Goal: Task Accomplishment & Management: Use online tool/utility

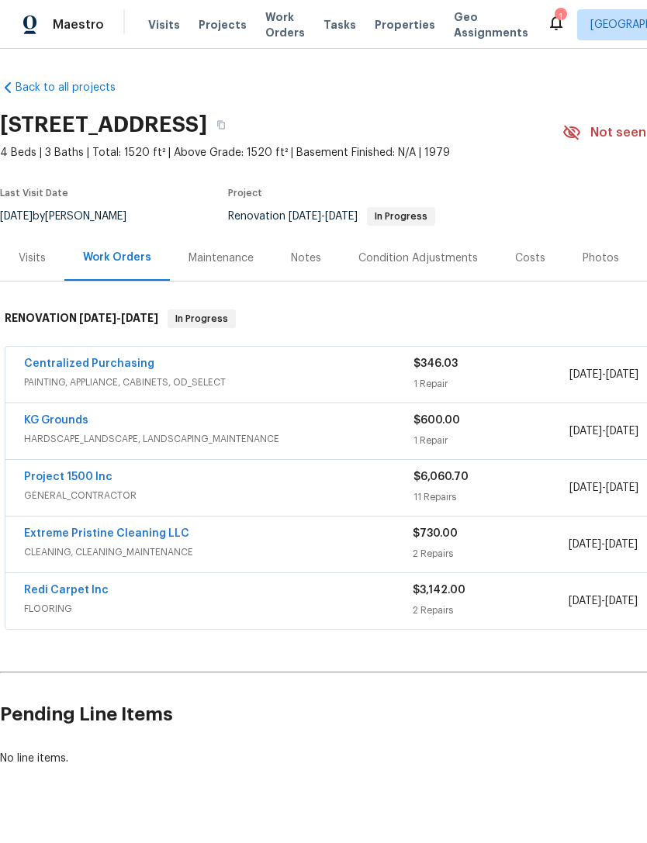
click at [42, 482] on link "Project 1500 Inc" at bounding box center [68, 477] width 88 height 11
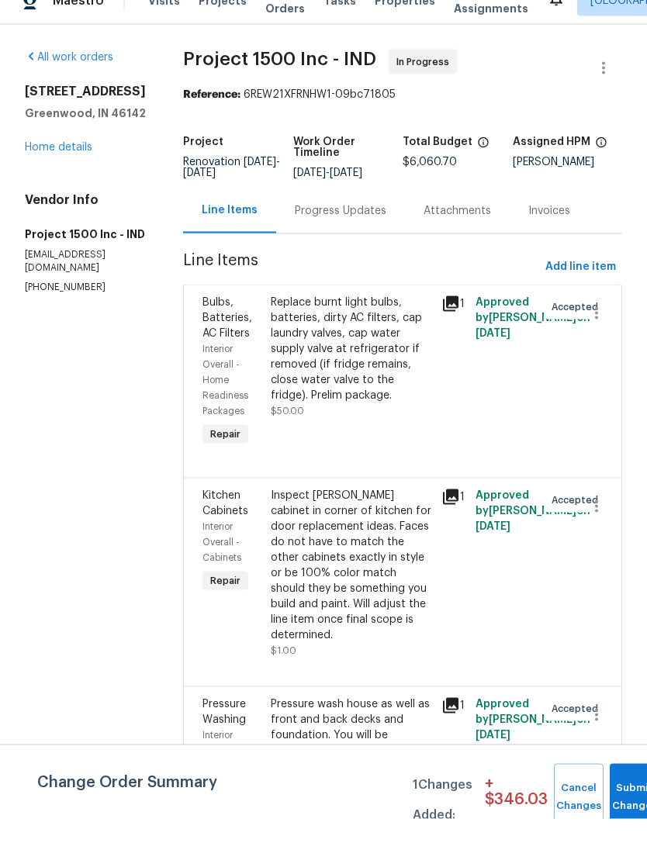
scroll to position [50, 0]
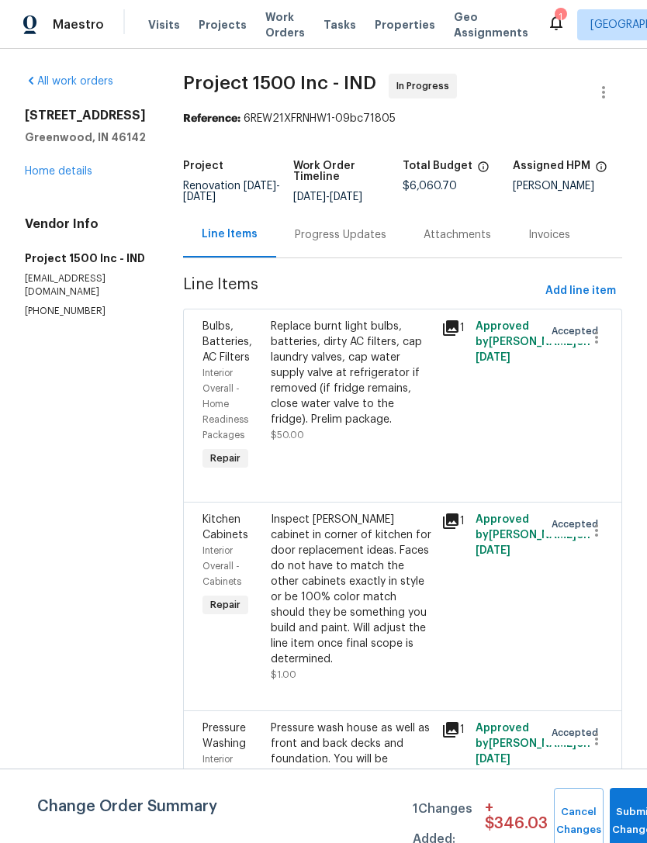
click at [402, 563] on div "Inspect [PERSON_NAME] cabinet in corner of kitchen for door replacement ideas. …" at bounding box center [351, 589] width 161 height 155
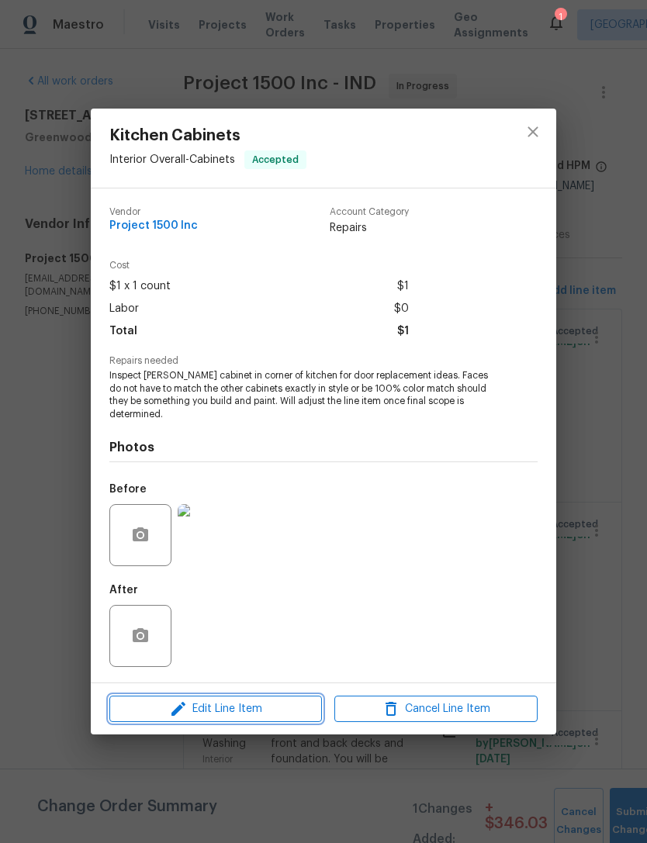
click at [174, 718] on icon "button" at bounding box center [178, 709] width 19 height 19
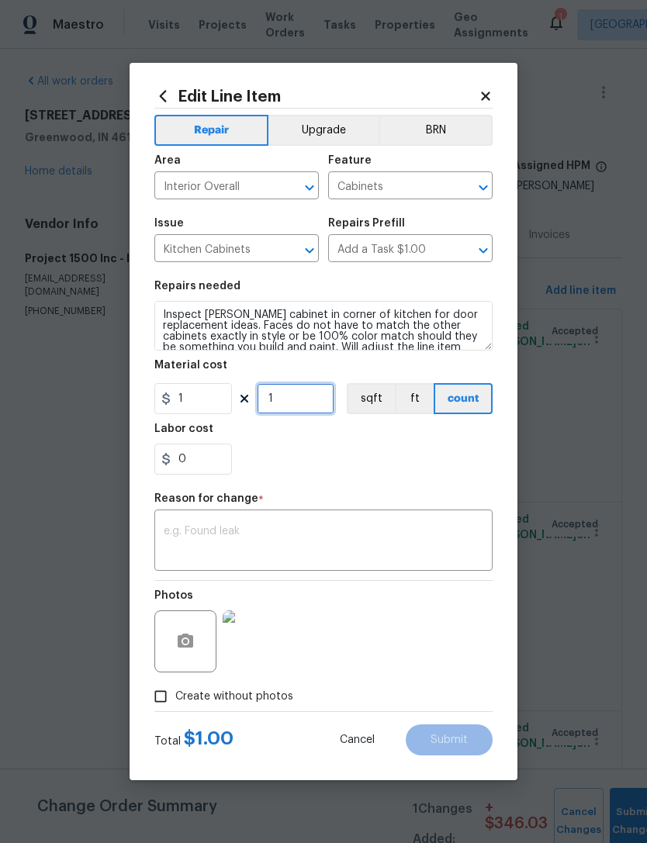
click at [292, 397] on input "1" at bounding box center [296, 398] width 78 height 31
type input "288"
click at [417, 529] on textarea at bounding box center [324, 542] width 320 height 33
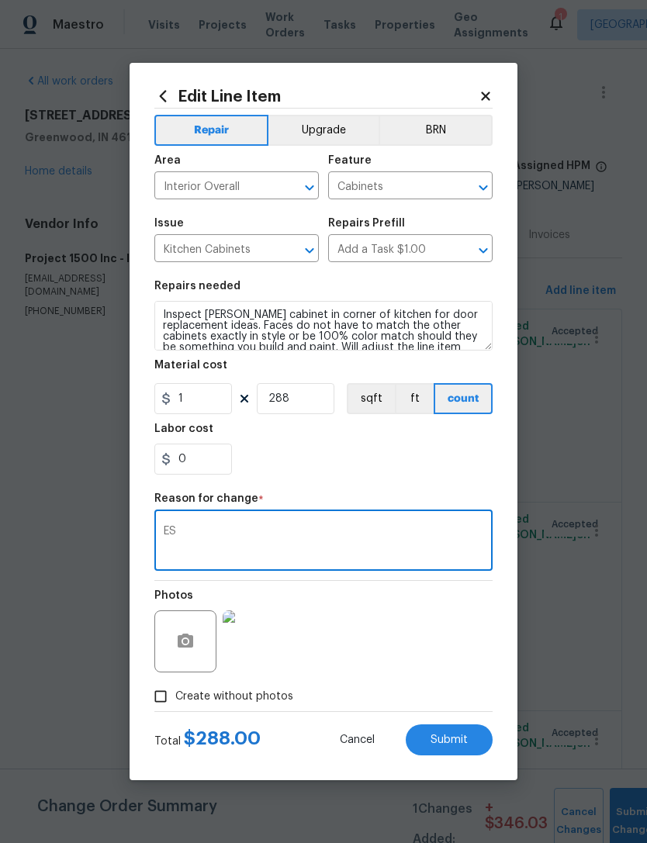
type textarea "E"
type textarea "placeholder vs actual"
click at [468, 469] on div "0" at bounding box center [323, 459] width 338 height 31
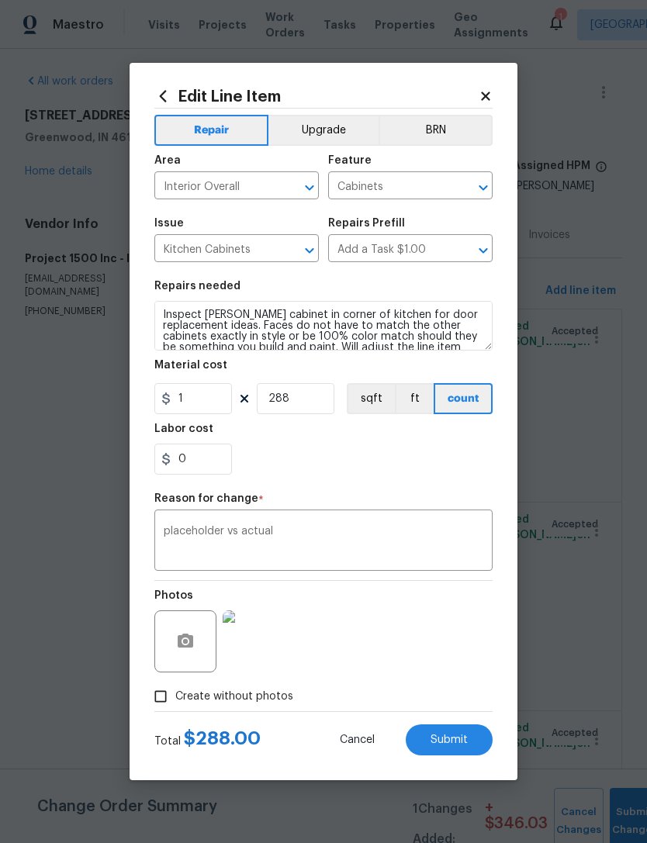
click at [485, 739] on button "Submit" at bounding box center [449, 740] width 87 height 31
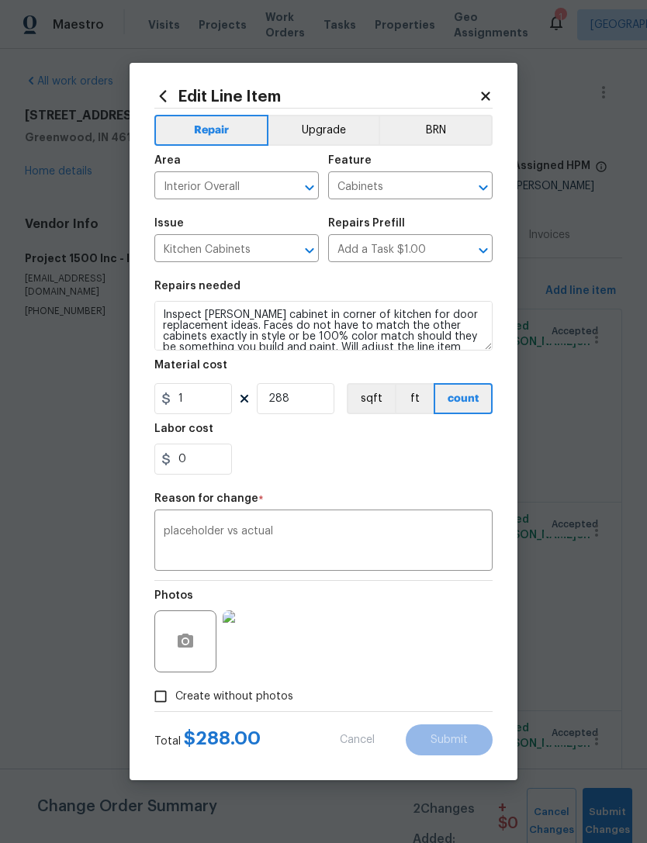
type input "1"
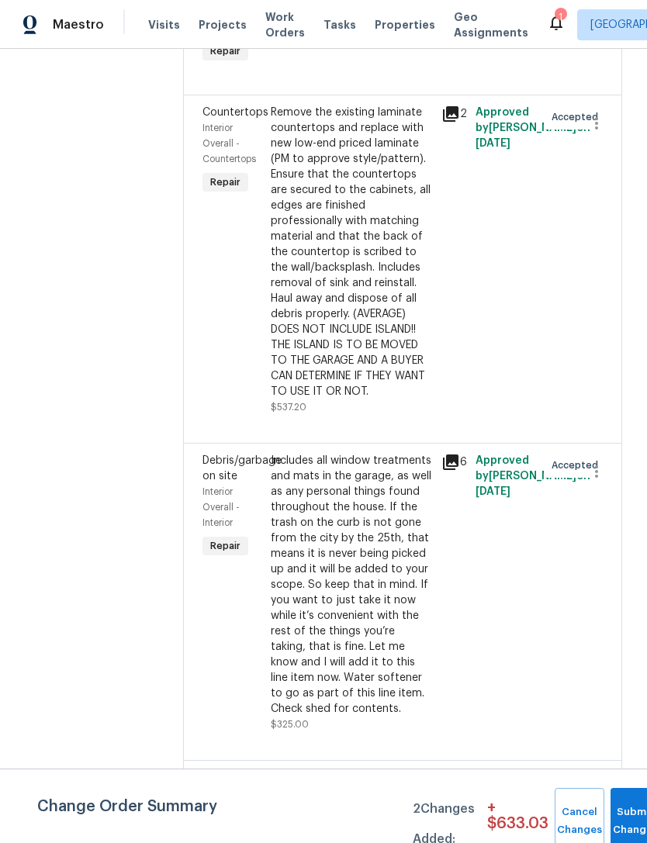
scroll to position [767, 0]
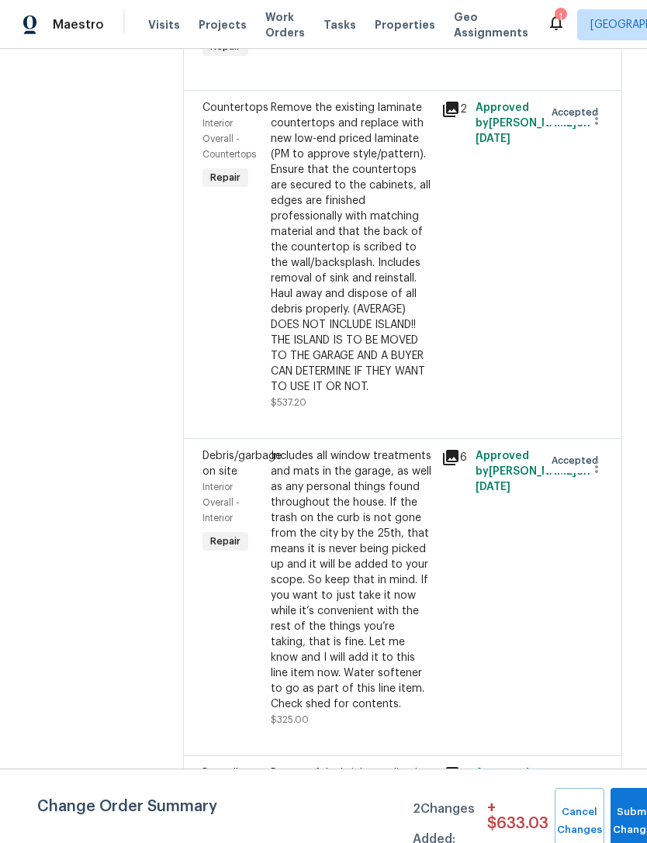
click at [299, 286] on div "Remove the existing laminate countertops and replace with new low-end priced la…" at bounding box center [351, 247] width 161 height 295
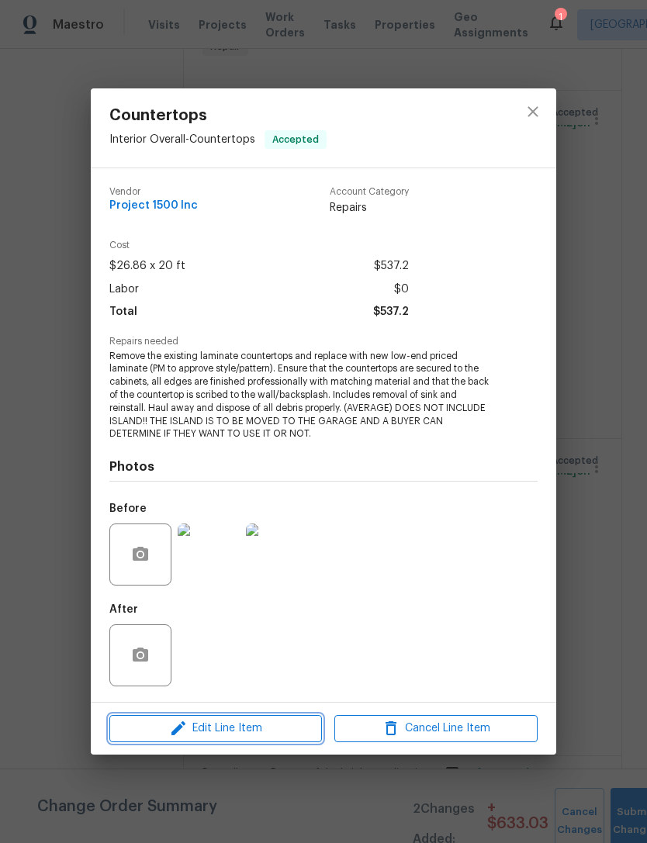
click at [196, 732] on span "Edit Line Item" at bounding box center [215, 728] width 203 height 19
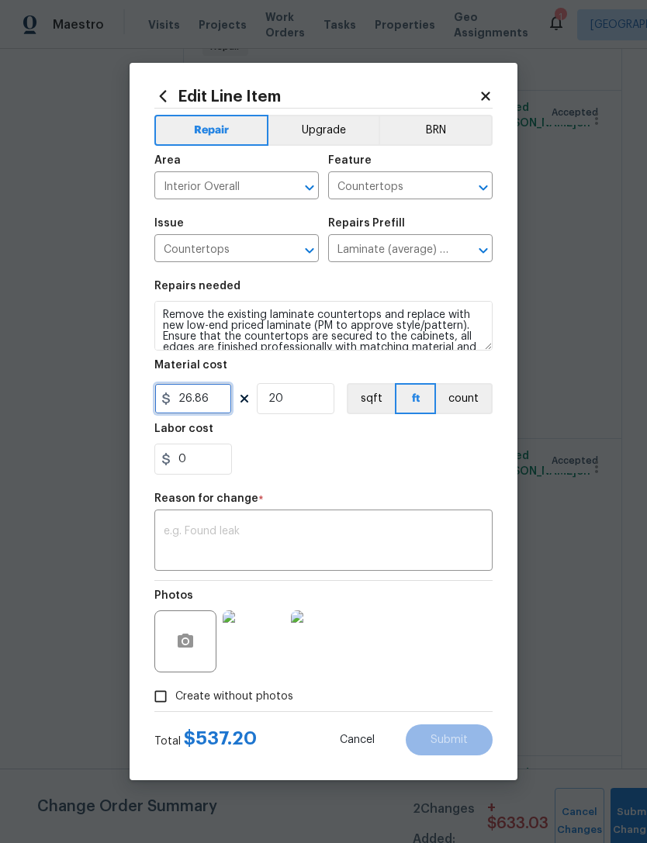
click at [204, 402] on input "26.86" at bounding box center [193, 398] width 78 height 31
click at [202, 400] on input "26.86" at bounding box center [193, 398] width 78 height 31
click at [295, 402] on input "20" at bounding box center [296, 398] width 78 height 31
type input "885"
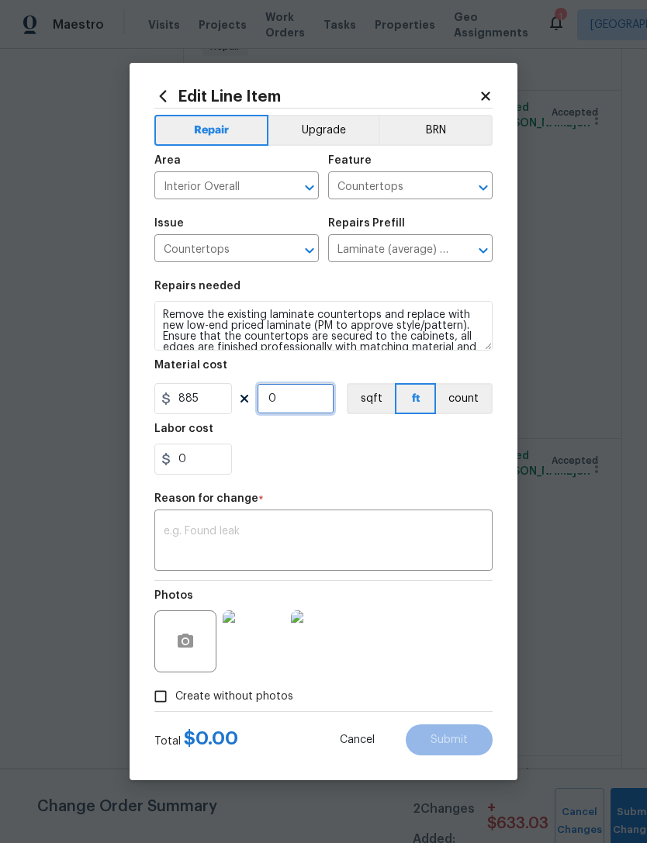
type input "1"
click at [476, 455] on div "0" at bounding box center [323, 459] width 338 height 31
click at [184, 533] on textarea at bounding box center [324, 542] width 320 height 33
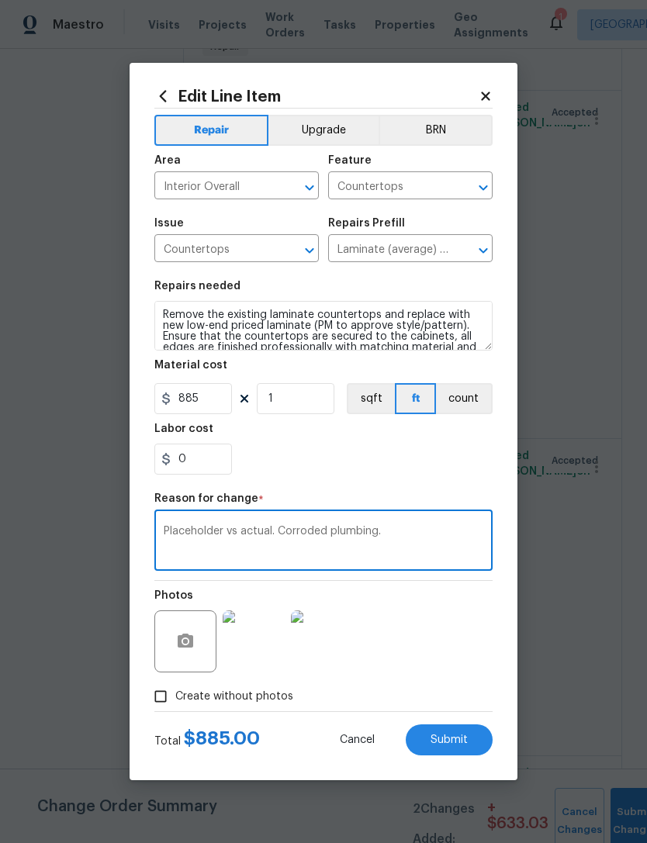
type textarea "Placeholder vs actual. Corroded plumbing."
click at [459, 473] on div "0" at bounding box center [323, 459] width 338 height 31
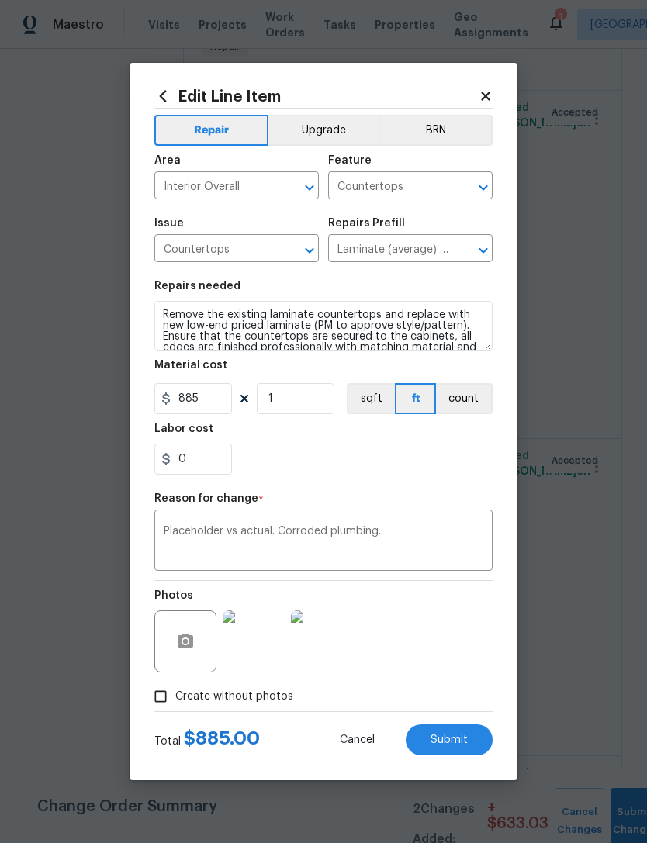
click at [467, 740] on span "Submit" at bounding box center [449, 741] width 37 height 12
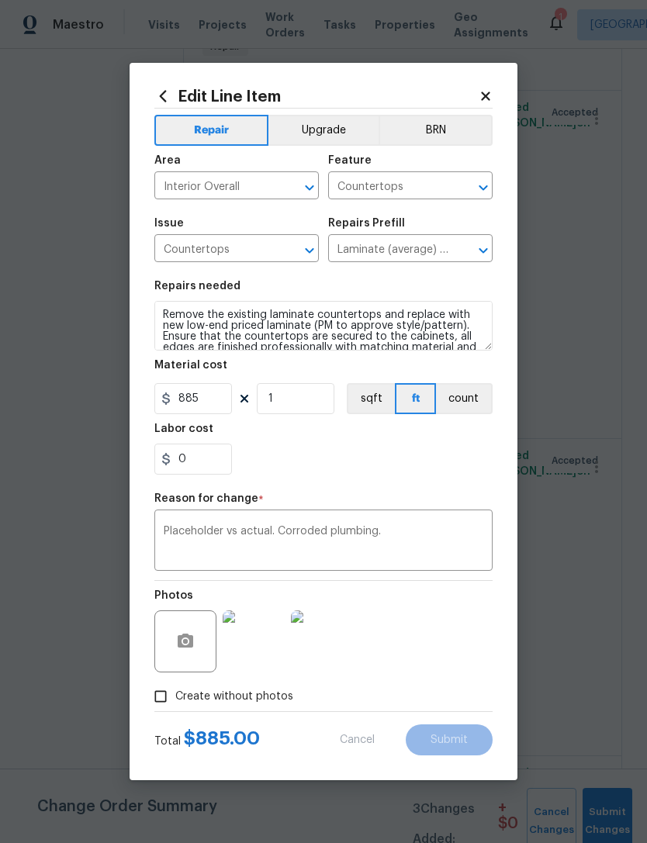
type input "20"
type input "26.86"
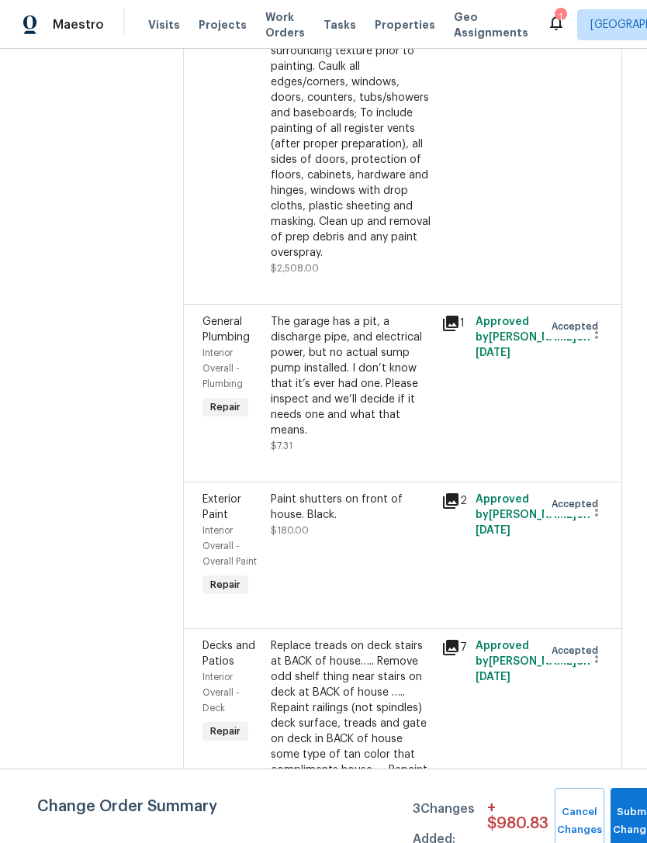
scroll to position [2104, 0]
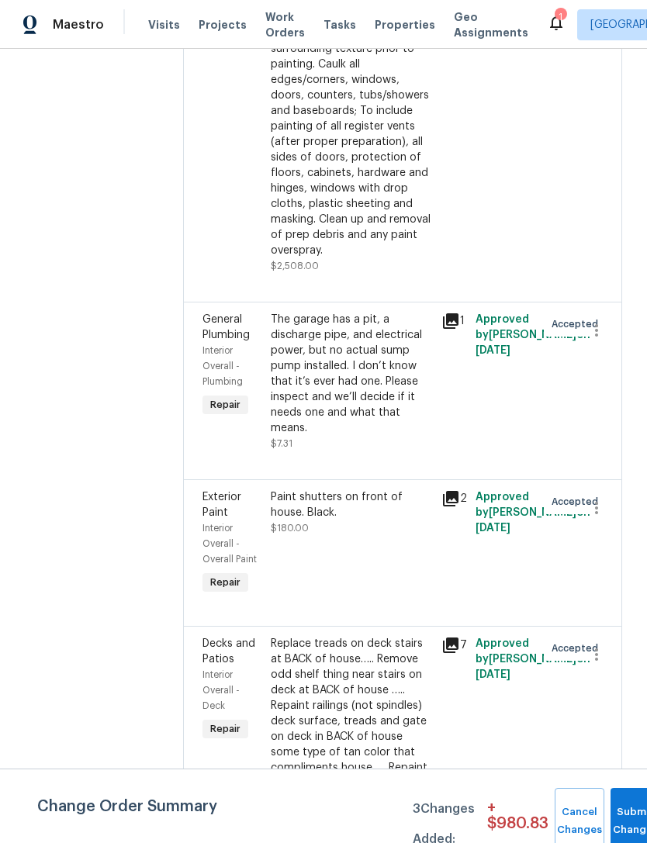
click at [393, 384] on div "The garage has a pit, a discharge pipe, and electrical power, but no actual sum…" at bounding box center [351, 374] width 161 height 124
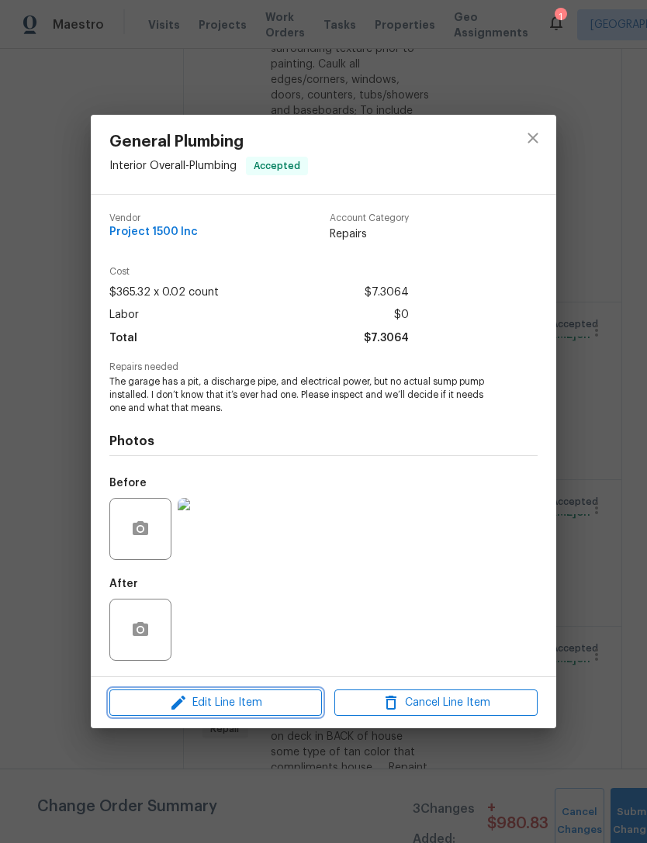
click at [304, 704] on span "Edit Line Item" at bounding box center [215, 703] width 203 height 19
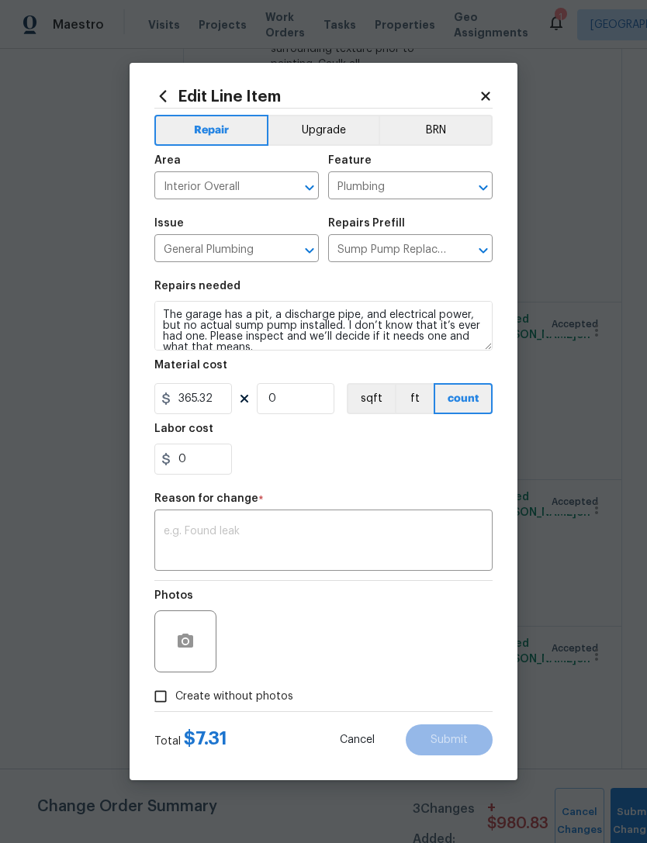
type input "0.02"
click at [212, 401] on input "365.32" at bounding box center [193, 398] width 78 height 31
click at [312, 399] on input "0.02" at bounding box center [296, 398] width 78 height 31
type input "395"
type input "1"
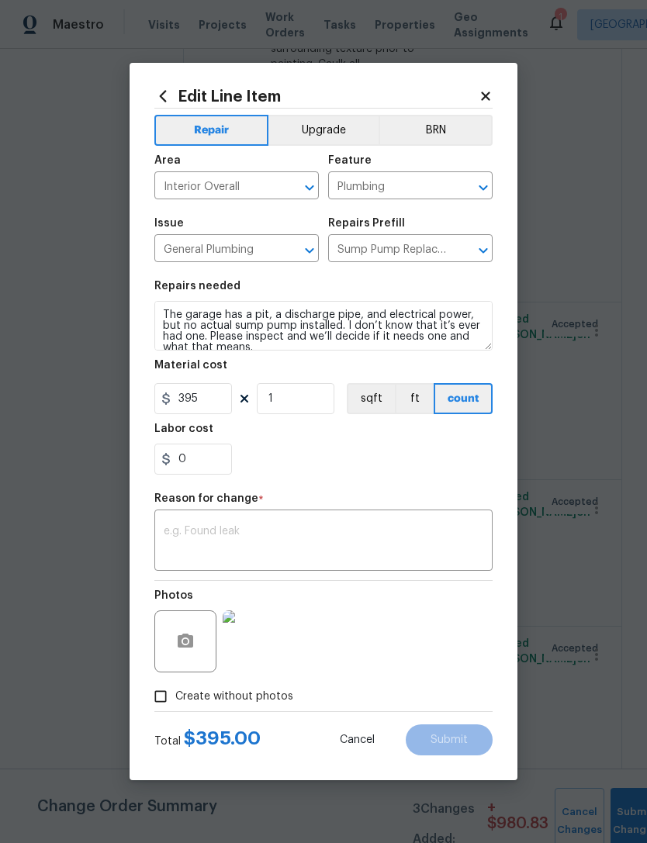
click at [175, 532] on textarea at bounding box center [324, 542] width 320 height 33
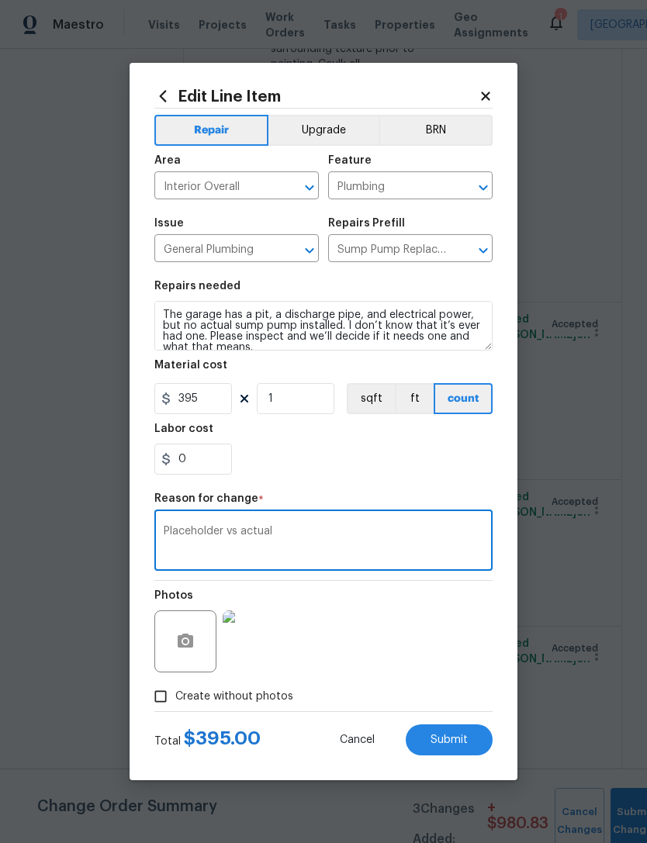
type textarea "Placeholder vs actual"
click at [448, 472] on div "0" at bounding box center [323, 459] width 338 height 31
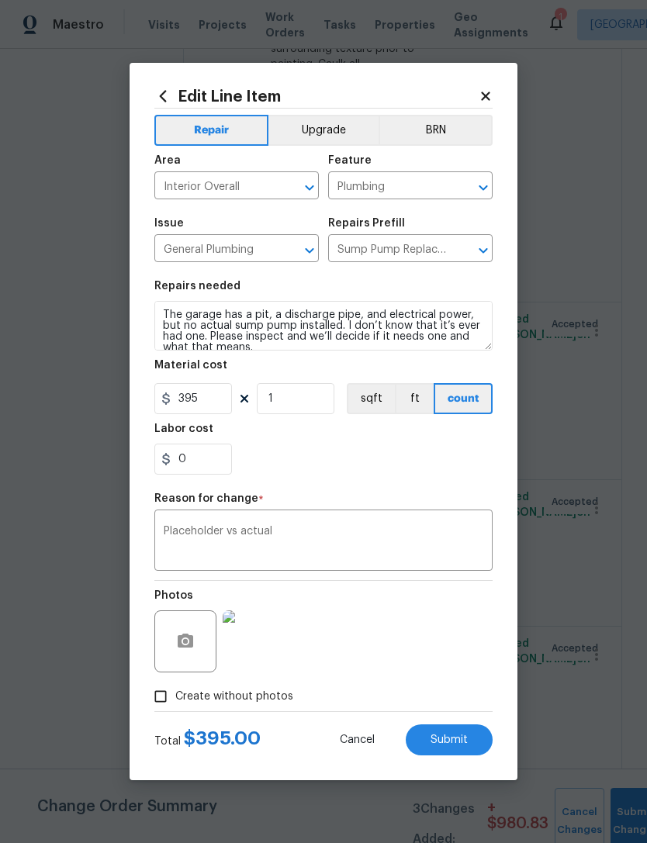
click at [482, 741] on button "Submit" at bounding box center [449, 740] width 87 height 31
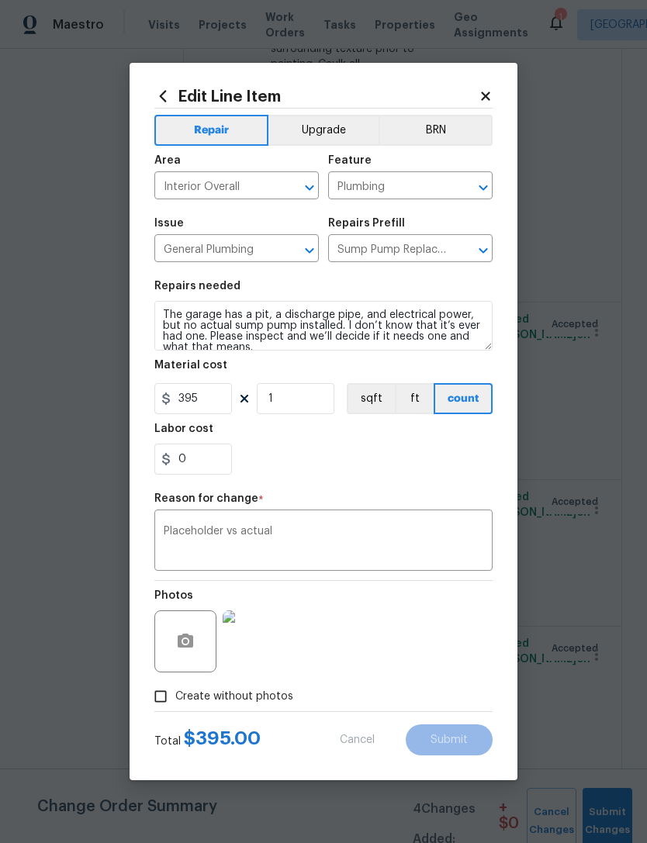
type input "0.02"
type input "365.32"
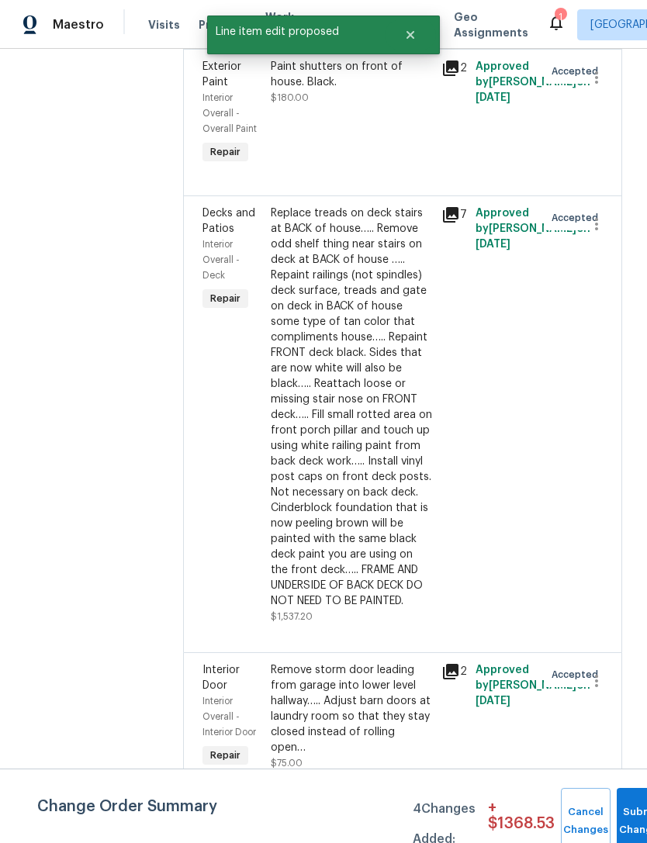
scroll to position [2548, 0]
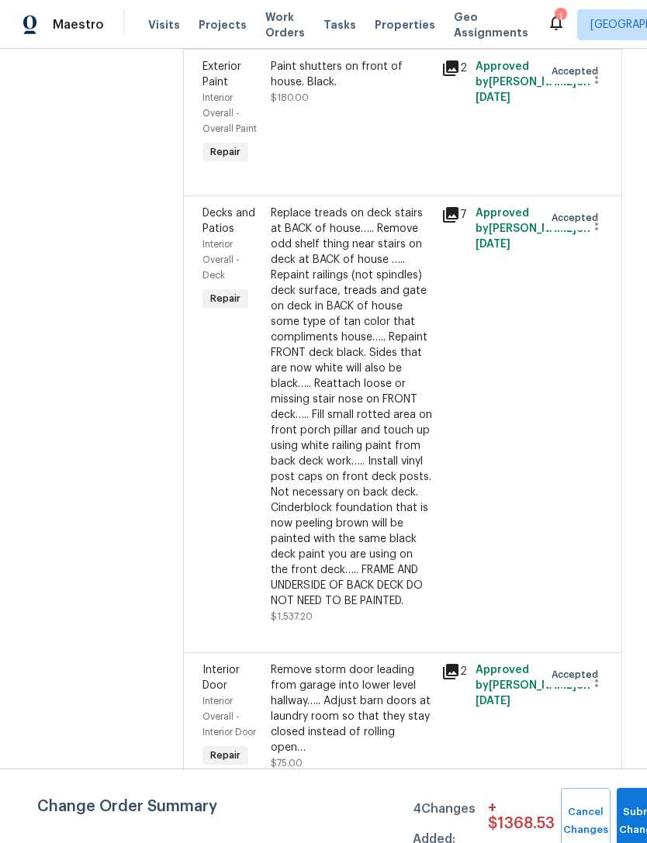
click at [303, 566] on div "Replace treads on deck stairs at BACK of house….. Remove odd shelf thing near s…" at bounding box center [351, 407] width 161 height 403
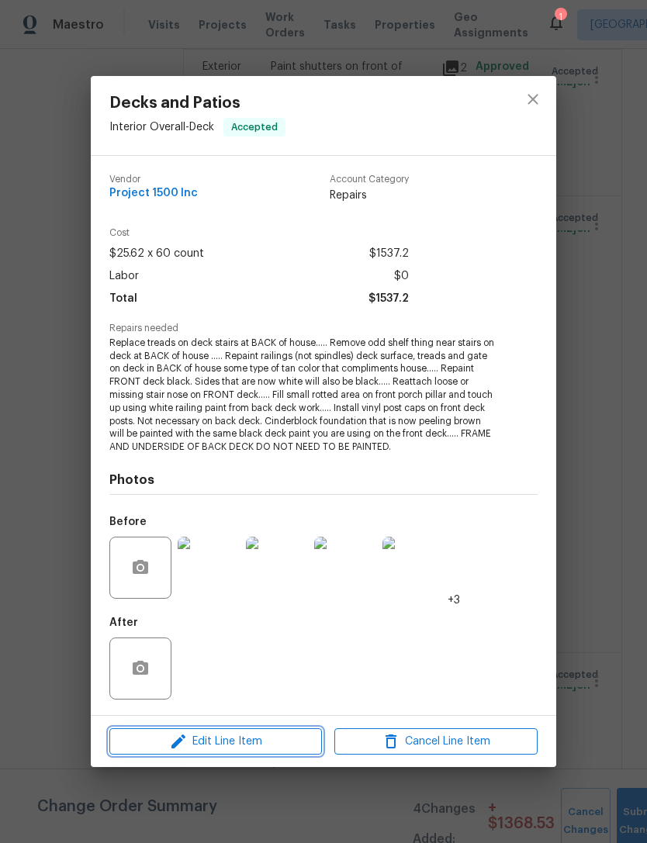
click at [171, 743] on icon "button" at bounding box center [178, 741] width 19 height 19
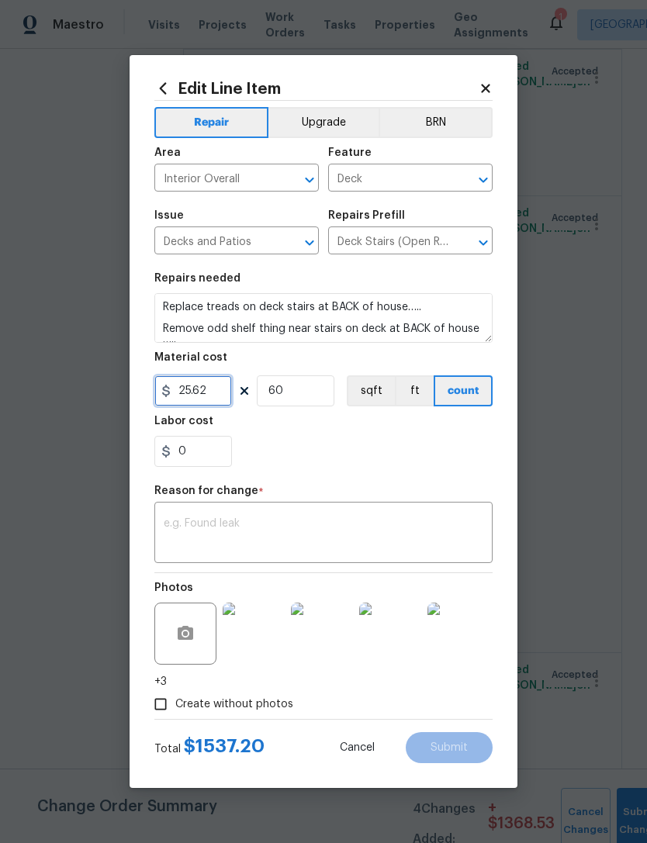
click at [210, 393] on input "25.62" at bounding box center [193, 391] width 78 height 31
type input "2140"
click at [292, 394] on input "60" at bounding box center [296, 391] width 78 height 31
type input "1"
click at [177, 521] on textarea at bounding box center [324, 534] width 320 height 33
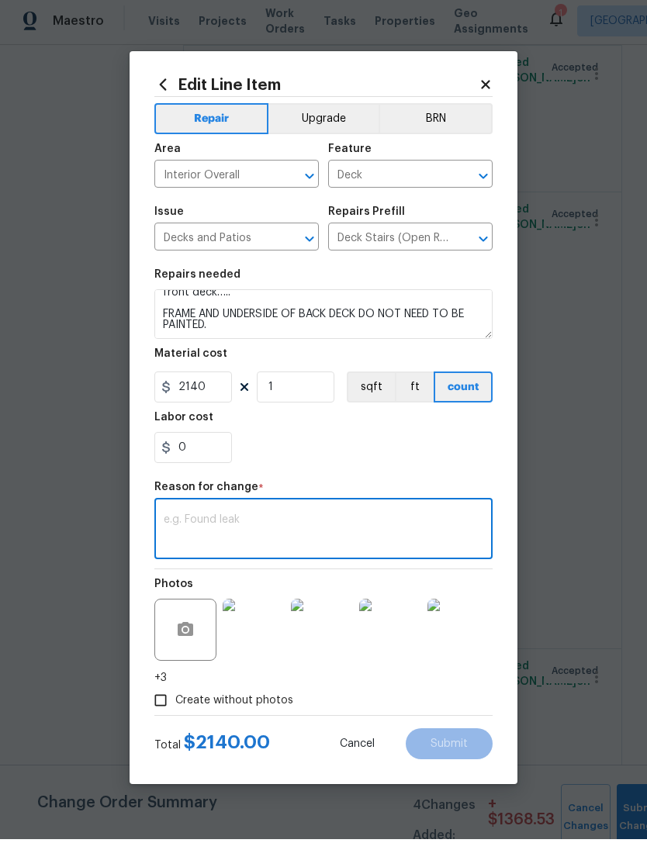
scroll to position [250, 0]
click at [164, 518] on textarea at bounding box center [324, 534] width 320 height 33
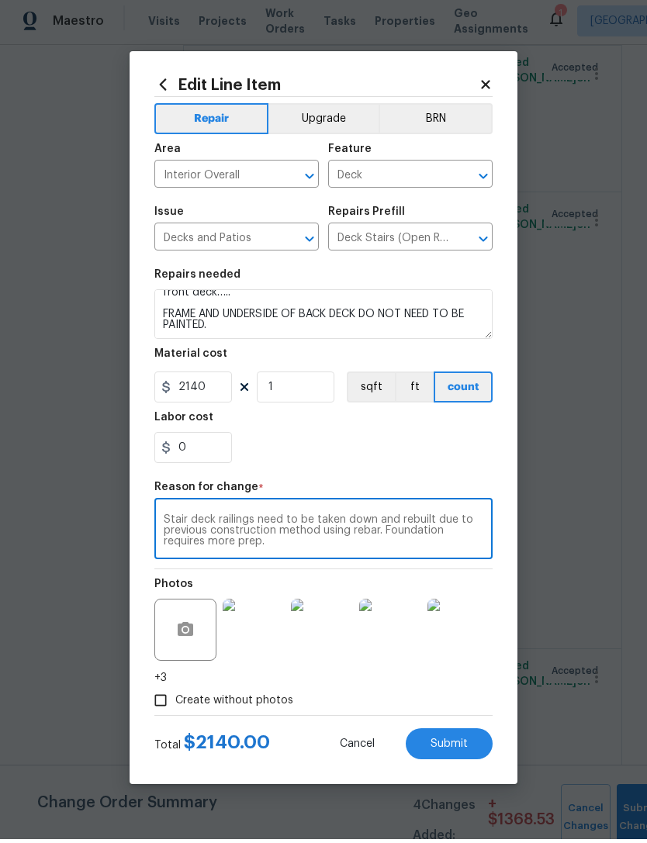
type textarea "Stair deck railings need to be taken down and rebuilt due to previous construct…"
click at [460, 457] on div "0" at bounding box center [323, 451] width 338 height 31
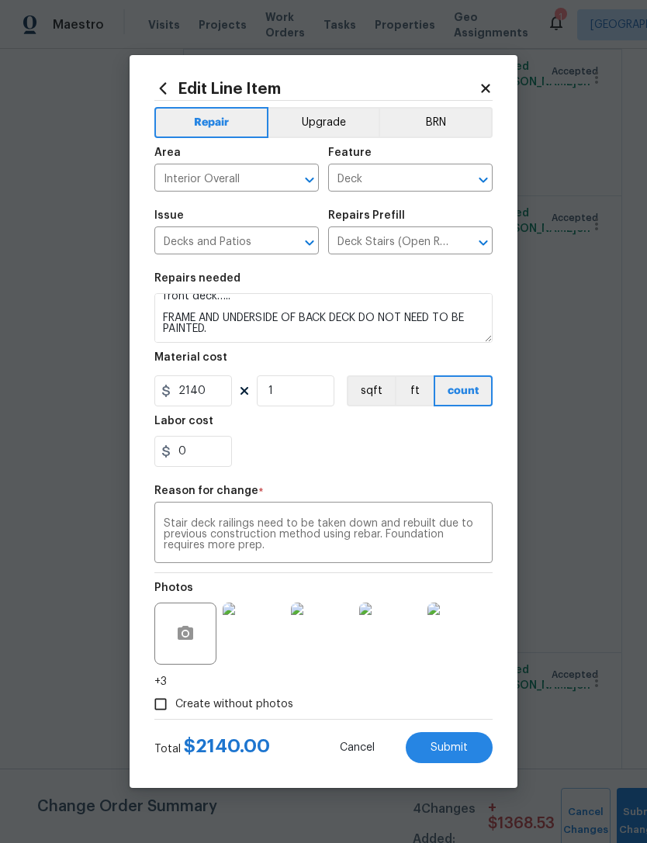
click at [473, 747] on button "Submit" at bounding box center [449, 747] width 87 height 31
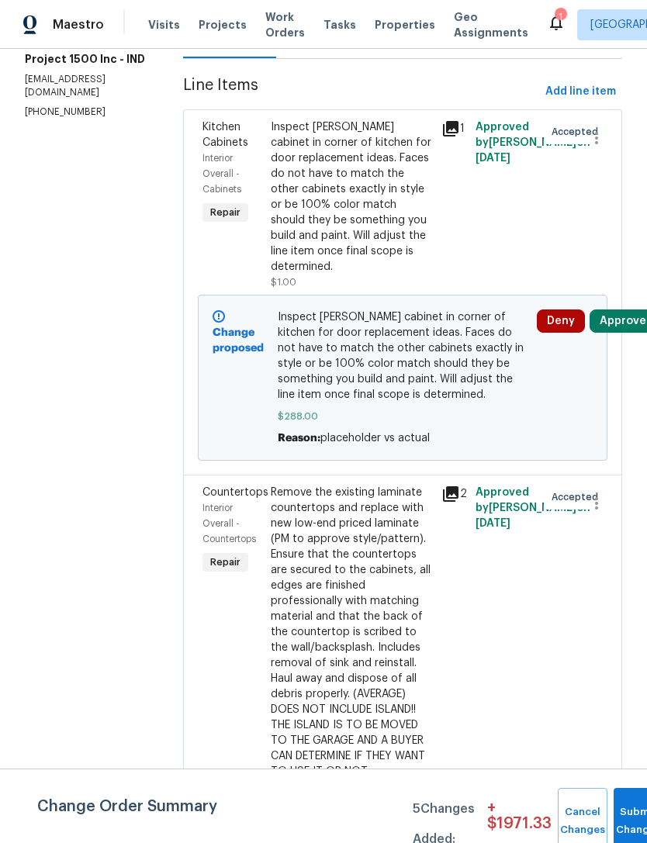
scroll to position [272, -1]
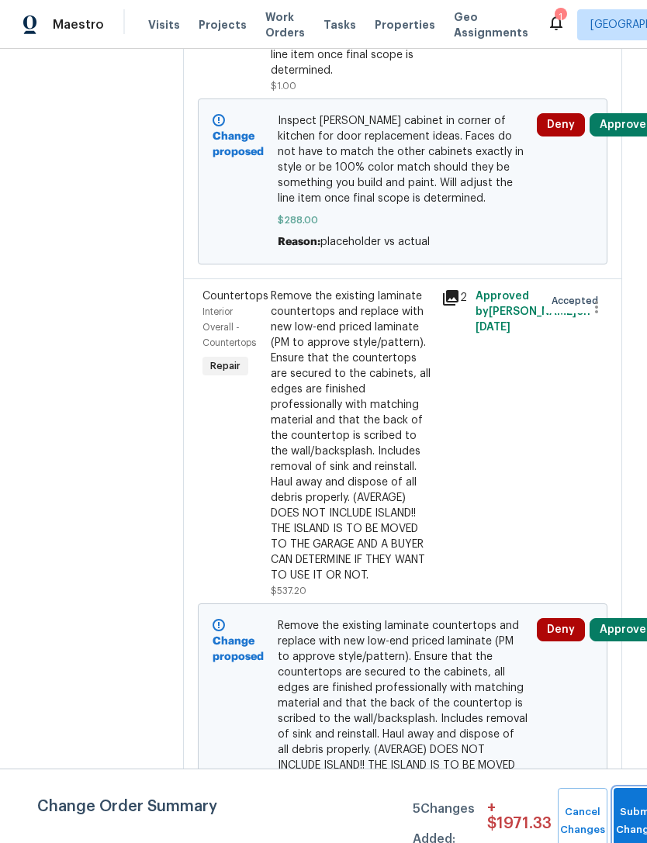
click at [625, 818] on button "Submit Changes" at bounding box center [639, 821] width 50 height 67
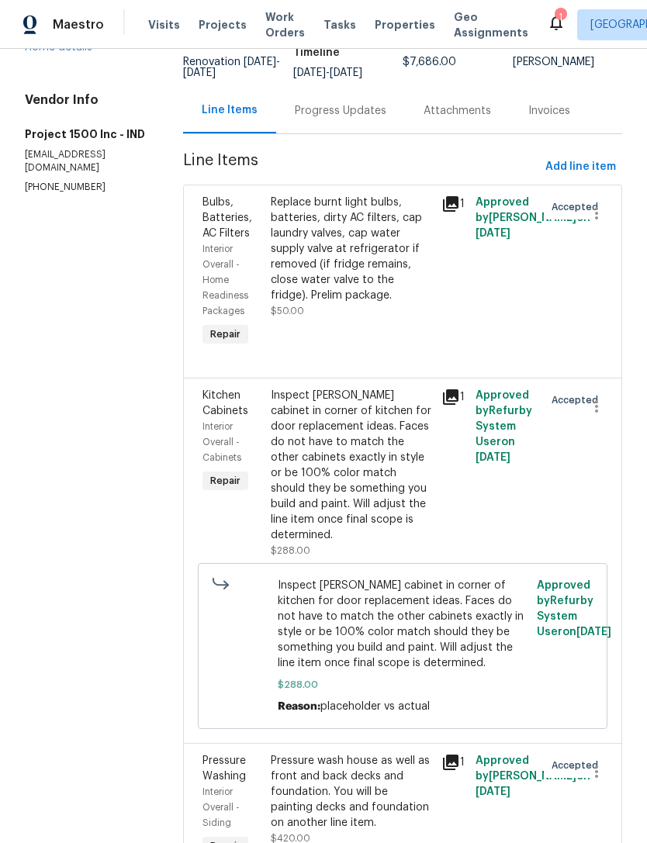
scroll to position [139, 0]
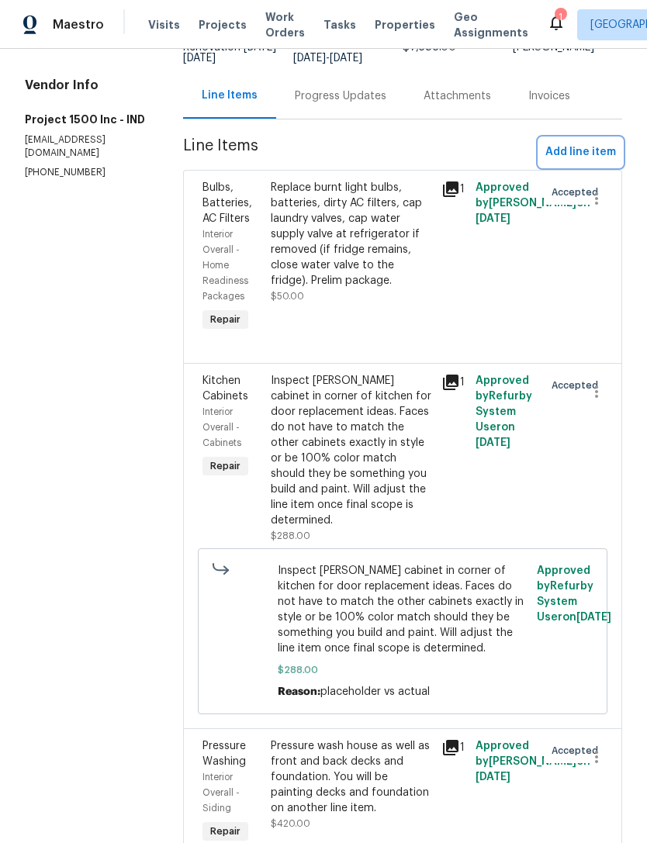
click at [587, 152] on span "Add line item" at bounding box center [580, 152] width 71 height 19
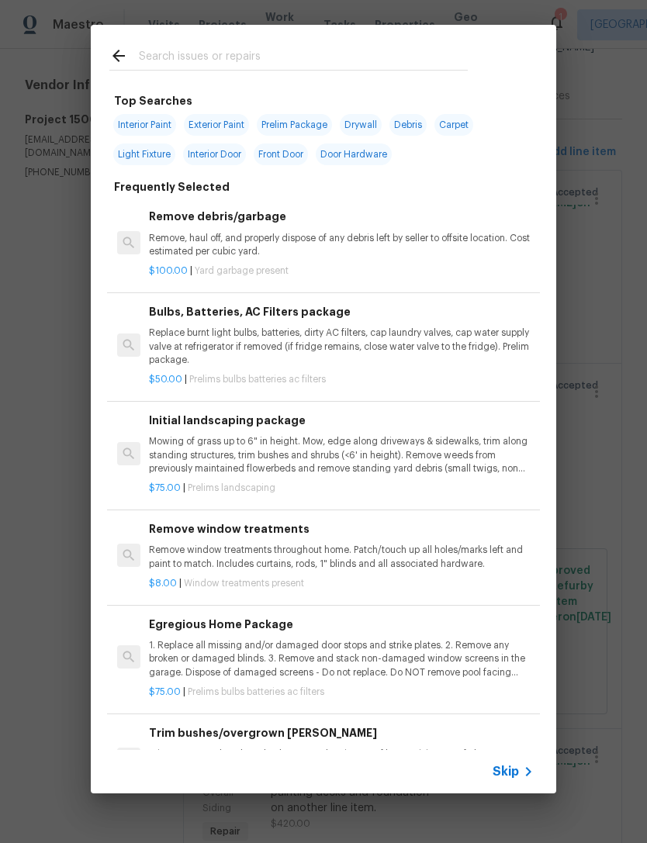
click at [160, 55] on input "text" at bounding box center [303, 58] width 329 height 23
type input "Cab"
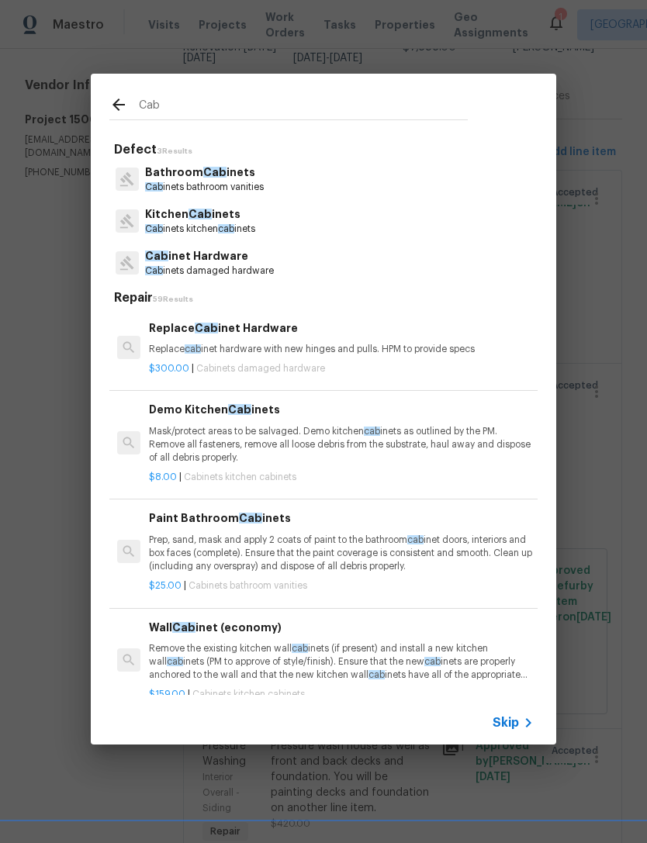
click at [171, 223] on p "Cab inets kitchen cab inets" at bounding box center [200, 229] width 110 height 13
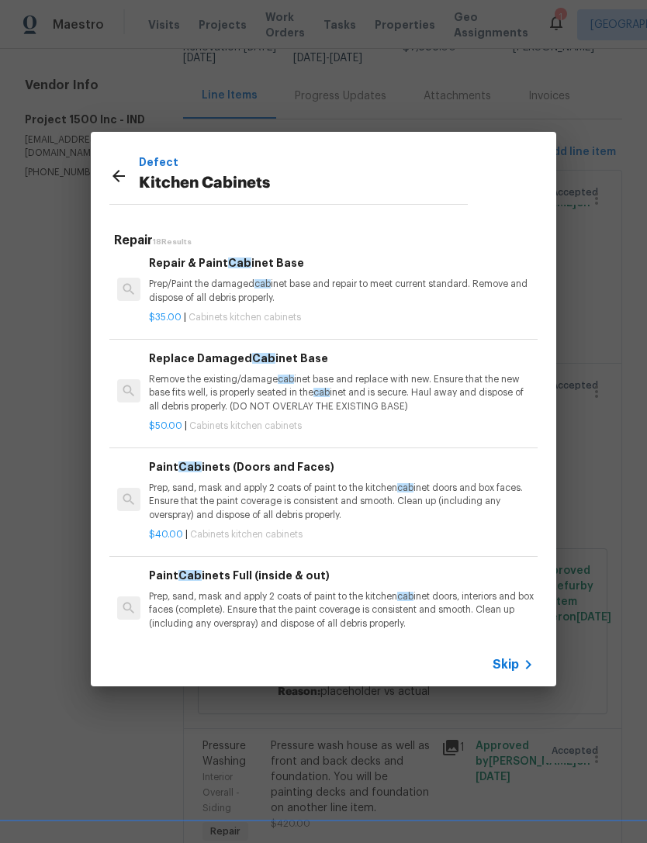
scroll to position [876, 0]
click at [159, 493] on p "Prep, sand, mask and apply 2 coats of paint to the kitchen cab inet doors and b…" at bounding box center [341, 502] width 385 height 40
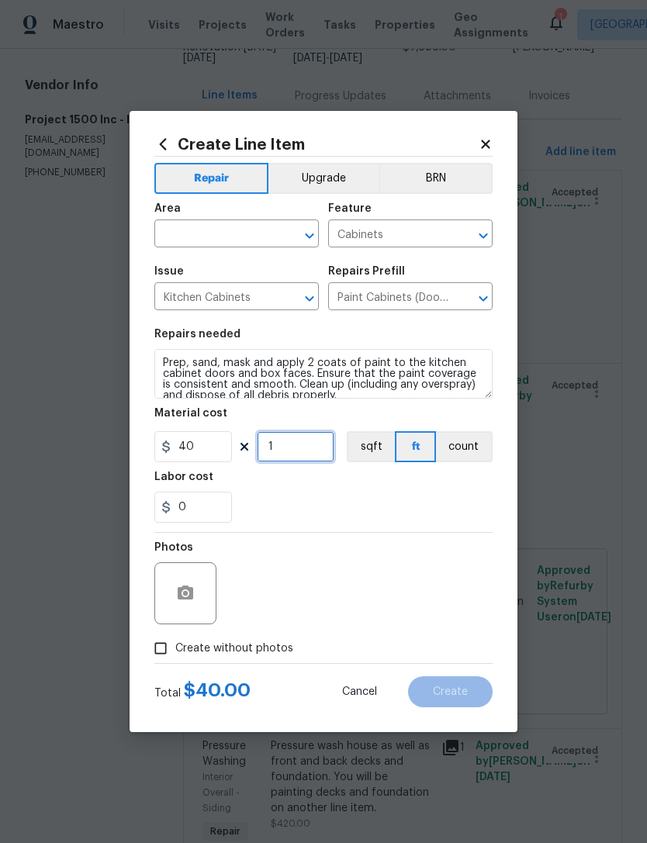
click at [286, 448] on input "1" at bounding box center [296, 446] width 78 height 31
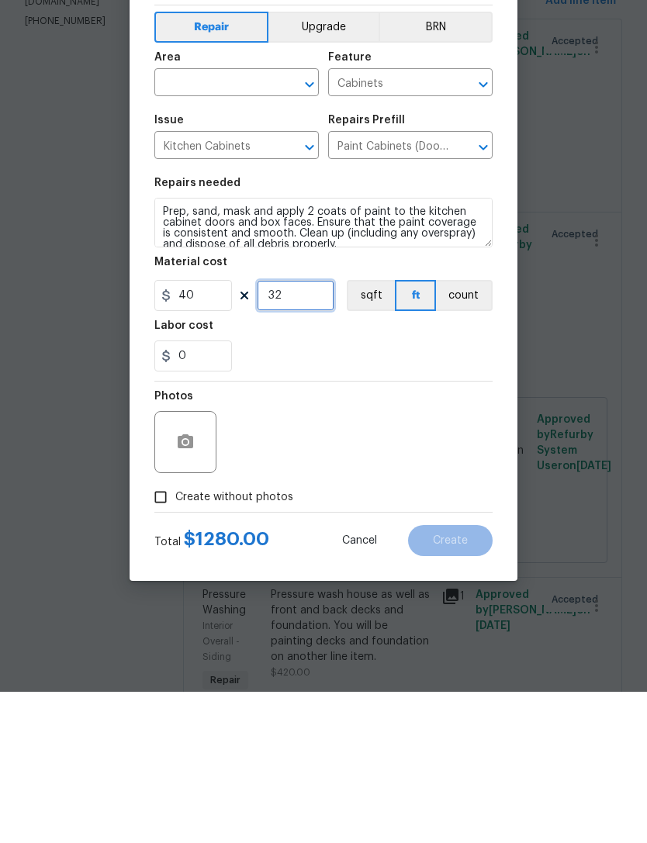
type input "32"
click at [179, 586] on icon "button" at bounding box center [186, 593] width 16 height 14
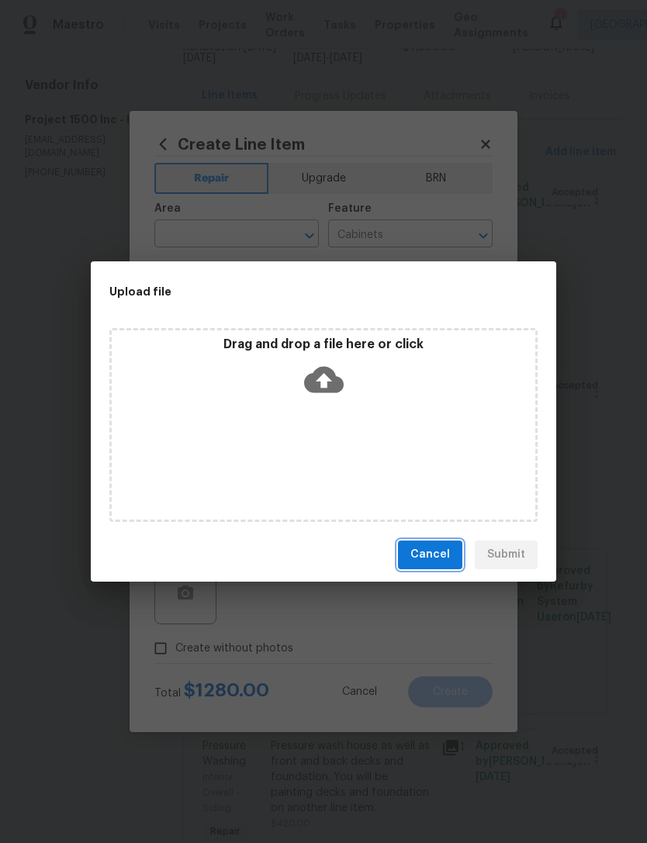
click at [449, 559] on span "Cancel" at bounding box center [430, 554] width 40 height 19
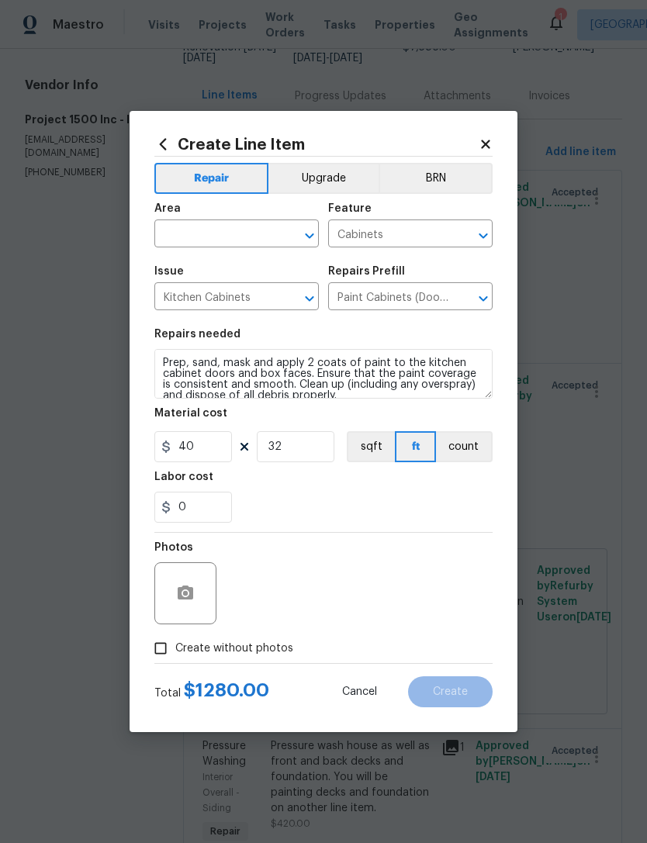
click at [162, 653] on input "Create without photos" at bounding box center [160, 648] width 29 height 29
checkbox input "true"
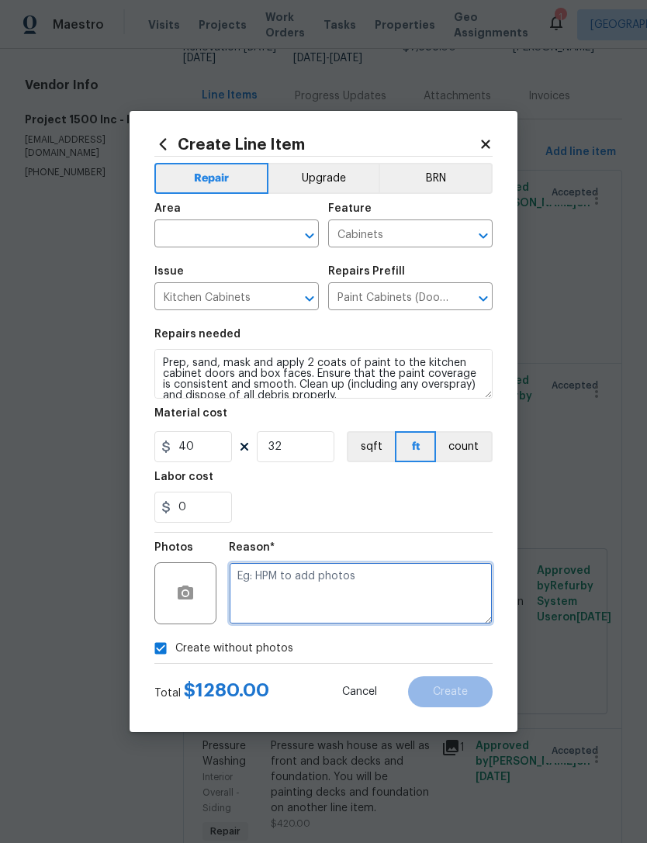
click at [427, 576] on textarea at bounding box center [361, 593] width 264 height 62
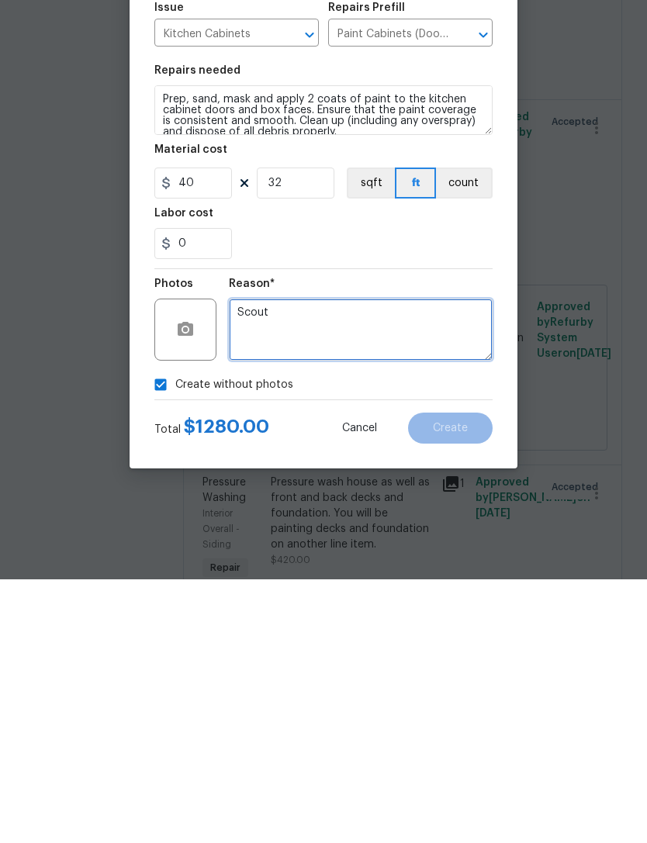
type textarea "Scout"
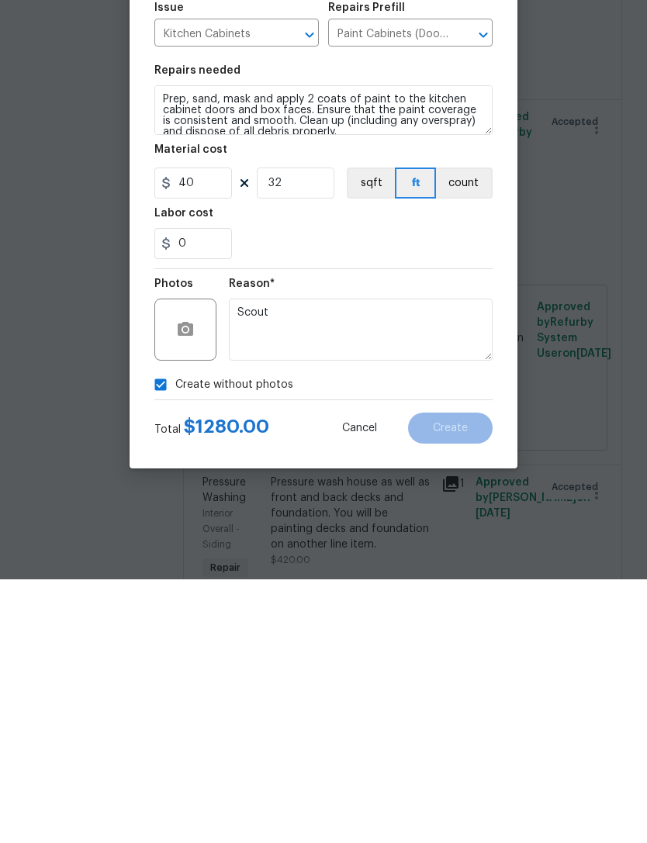
click at [476, 492] on div "0" at bounding box center [323, 507] width 338 height 31
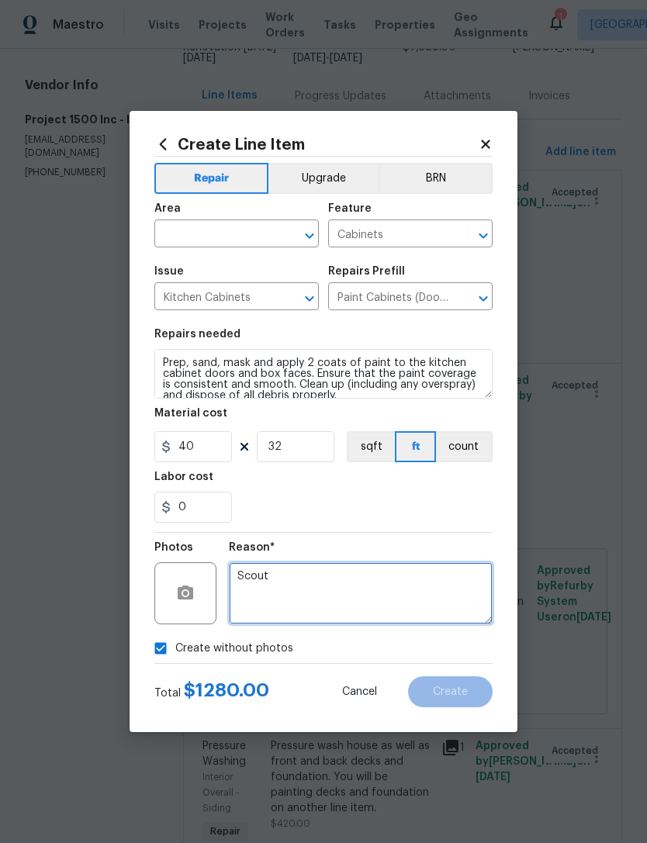
click at [457, 590] on textarea "Scout" at bounding box center [361, 593] width 264 height 62
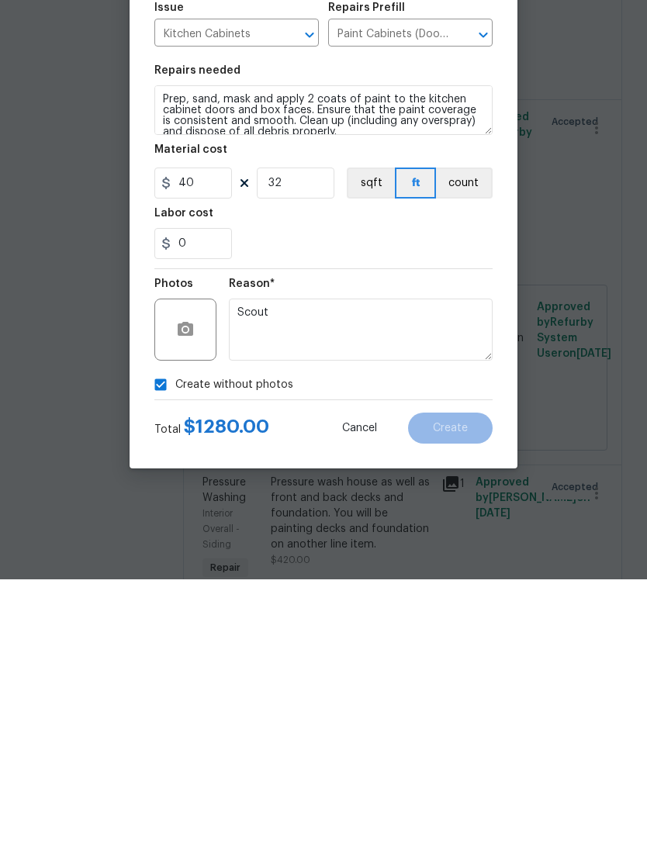
click at [468, 492] on div "0" at bounding box center [323, 507] width 338 height 31
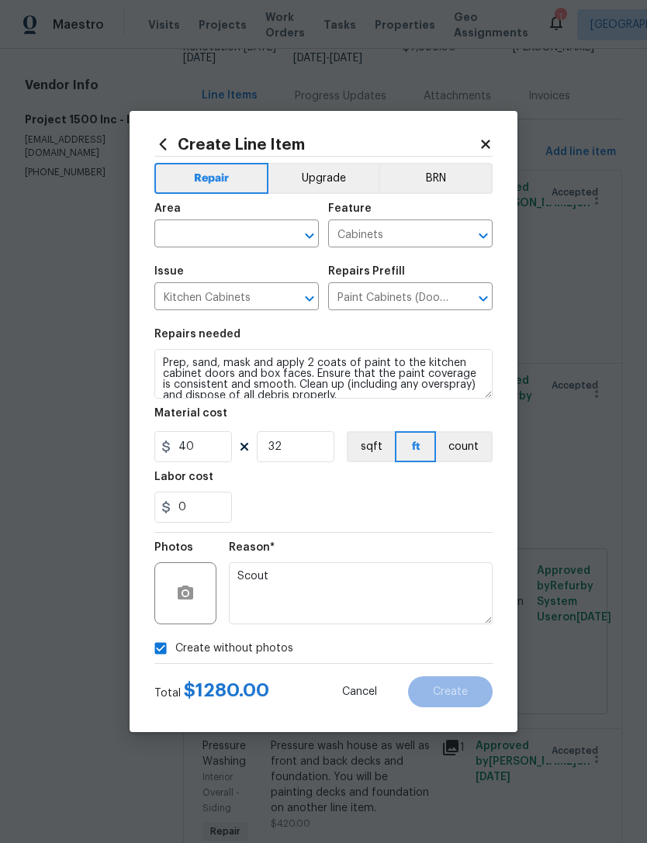
click at [169, 231] on input "text" at bounding box center [214, 235] width 121 height 24
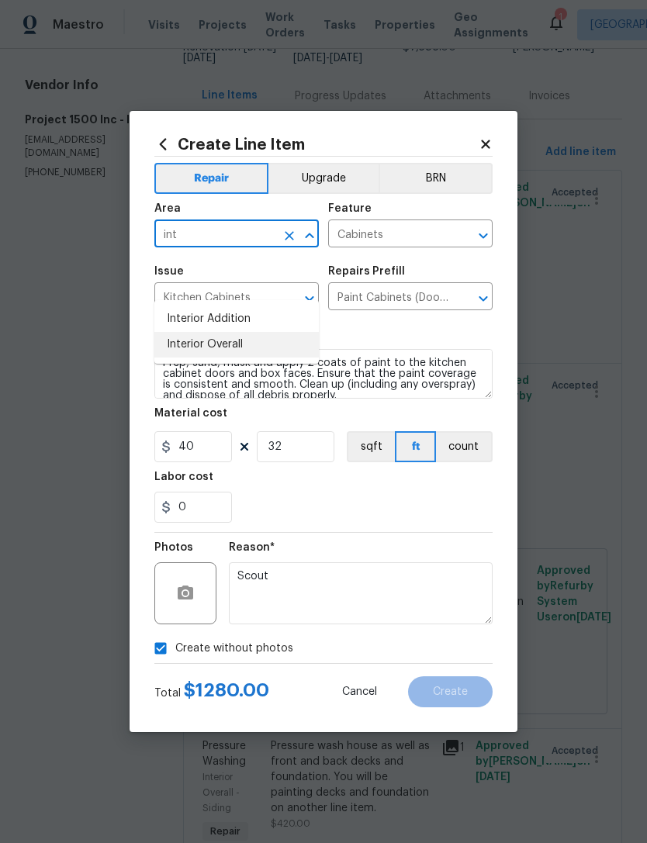
click at [194, 332] on li "Interior Overall" at bounding box center [236, 345] width 164 height 26
type input "Interior Overall"
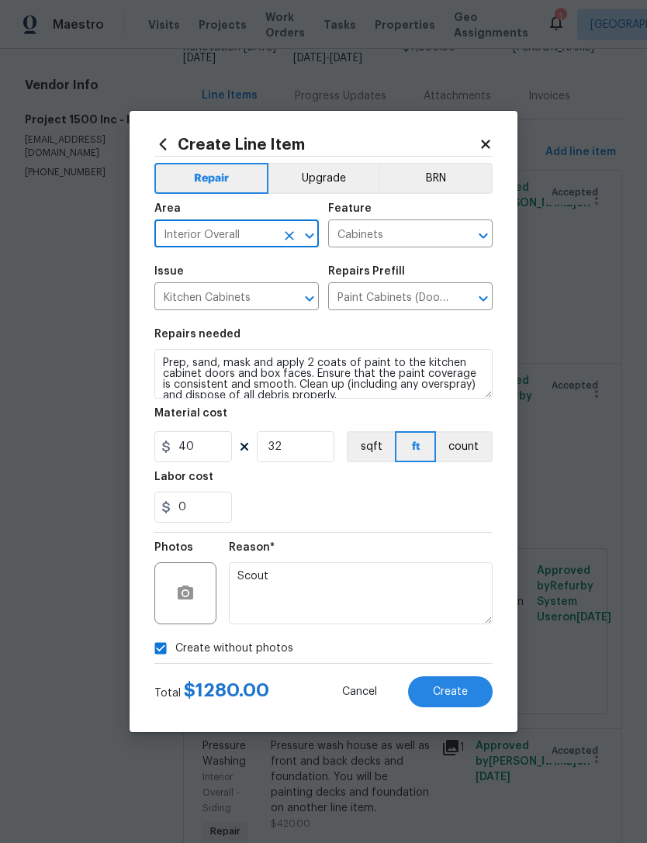
click at [336, 511] on div "0" at bounding box center [323, 507] width 338 height 31
click at [469, 691] on button "Create" at bounding box center [450, 692] width 85 height 31
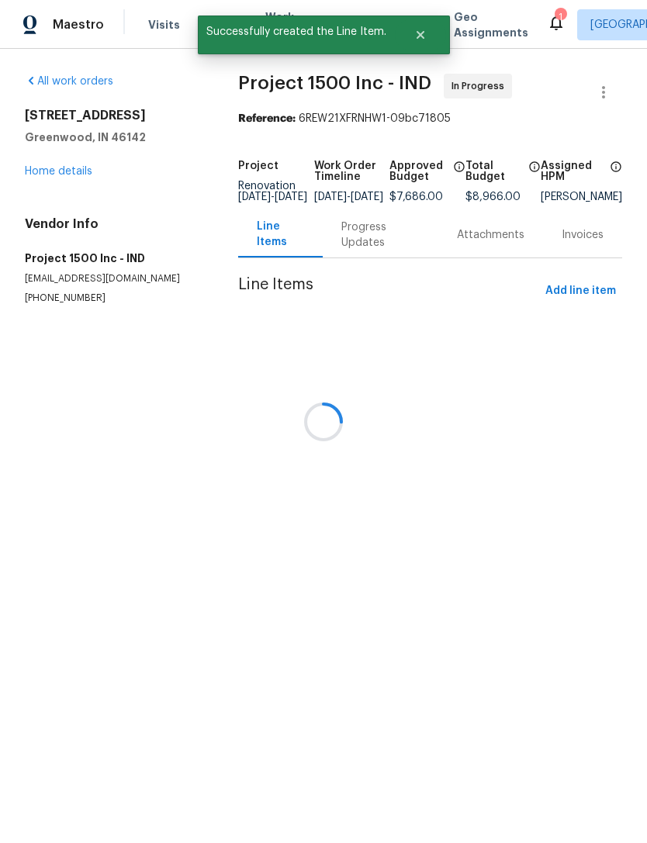
scroll to position [0, 0]
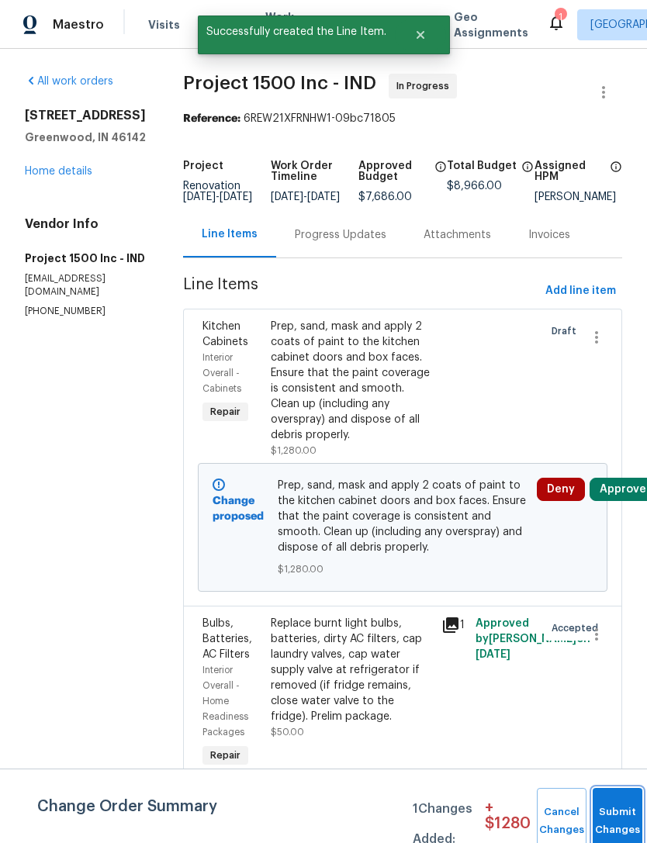
click at [611, 814] on button "Submit Changes" at bounding box center [618, 821] width 50 height 67
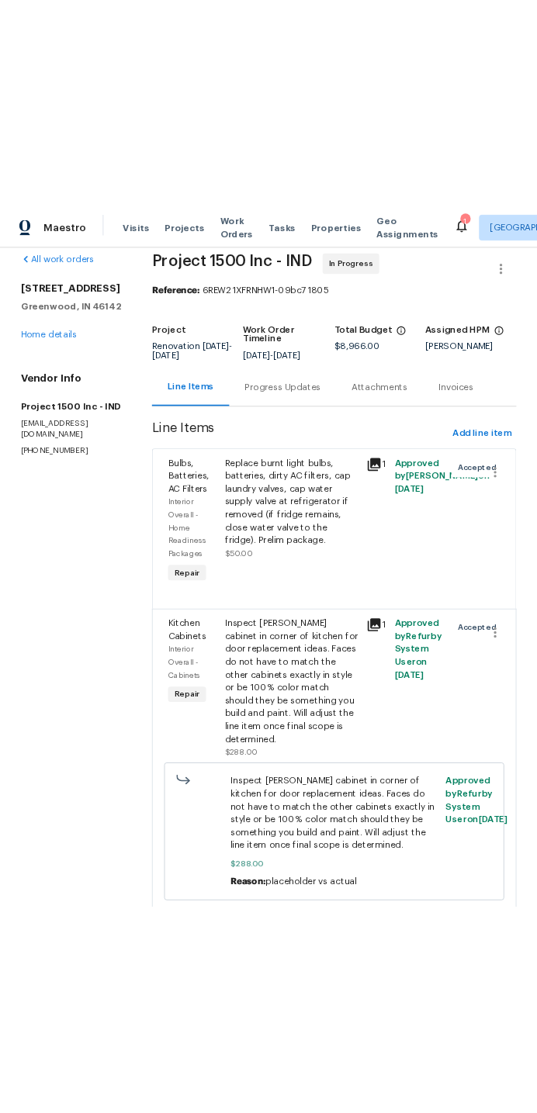
scroll to position [19, 0]
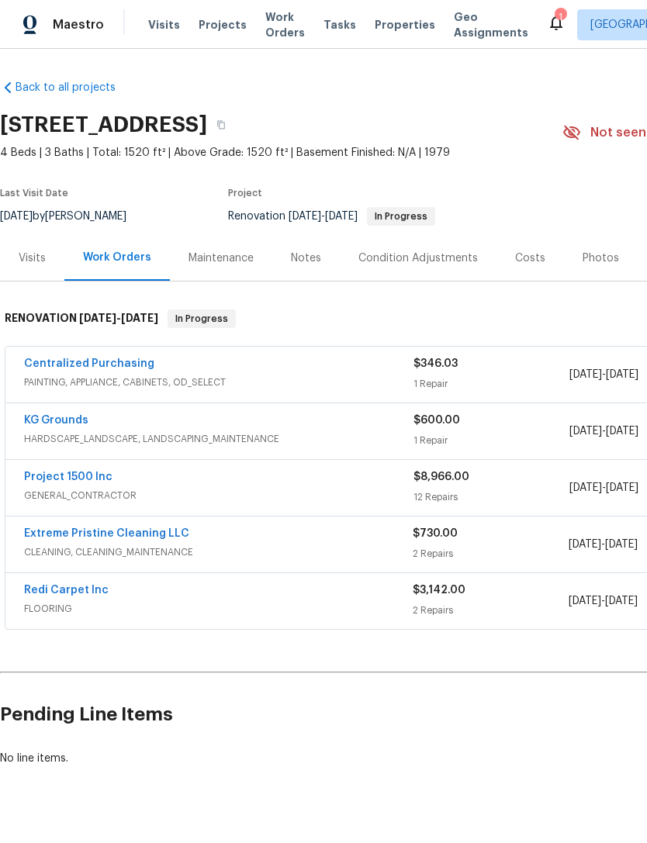
click at [547, 14] on icon at bounding box center [556, 22] width 19 height 19
click at [44, 480] on link "Project 1500 Inc" at bounding box center [68, 477] width 88 height 11
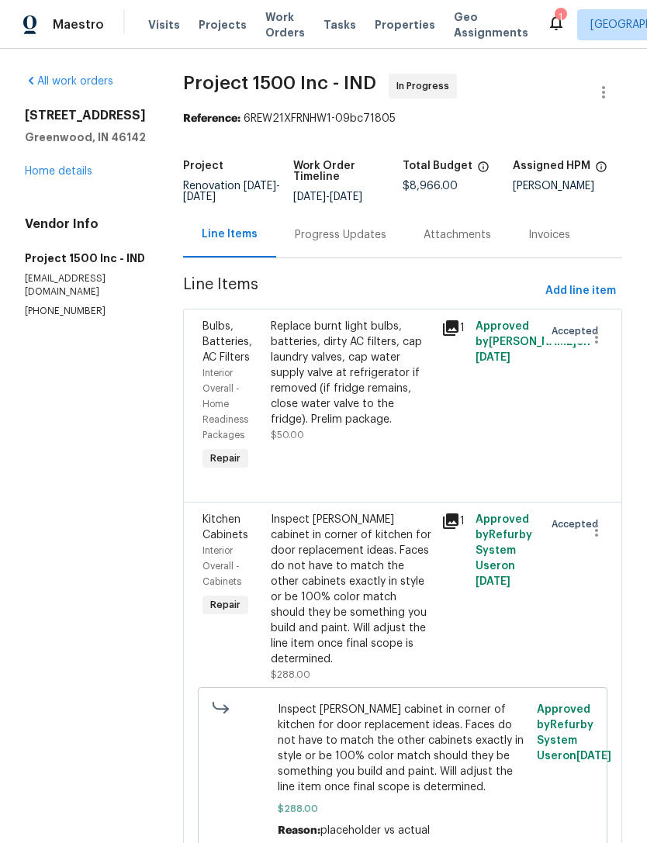
click at [334, 235] on div "Progress Updates" at bounding box center [341, 235] width 92 height 16
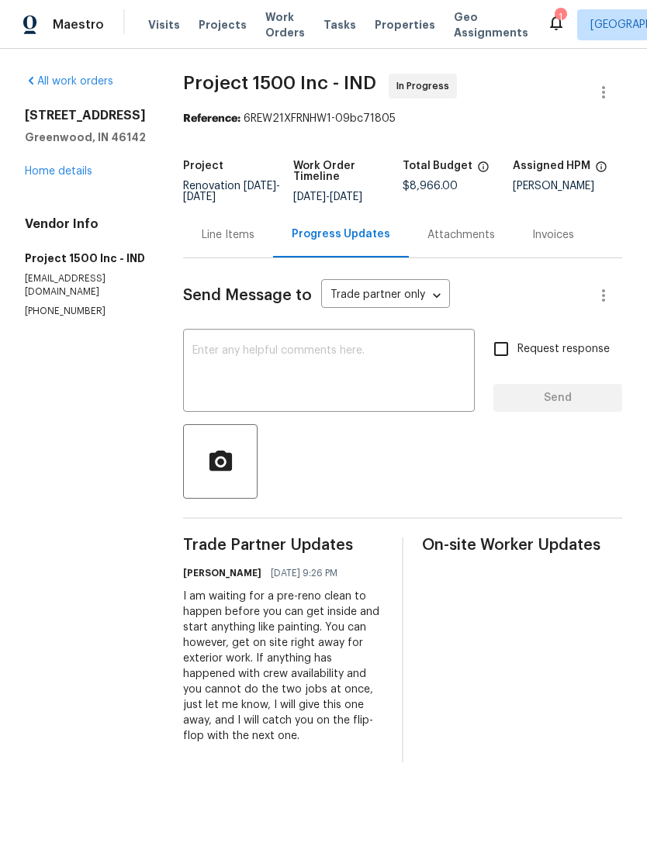
click at [223, 339] on div "x ​" at bounding box center [329, 372] width 292 height 79
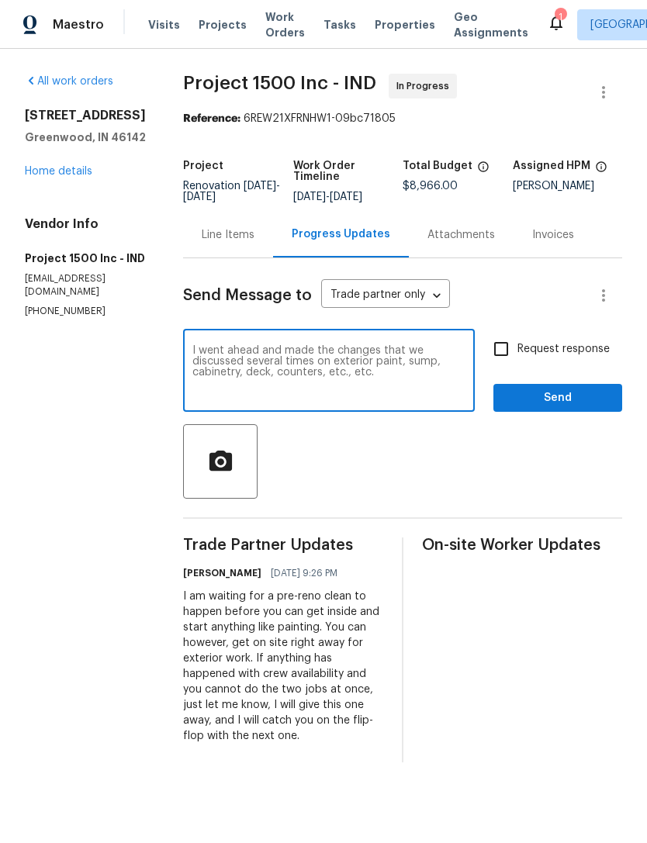
type textarea "I went ahead and made the changes that we discussed several times on exterior p…"
click at [585, 398] on span "Send" at bounding box center [558, 398] width 104 height 19
